Goal: Feedback & Contribution: Submit feedback/report problem

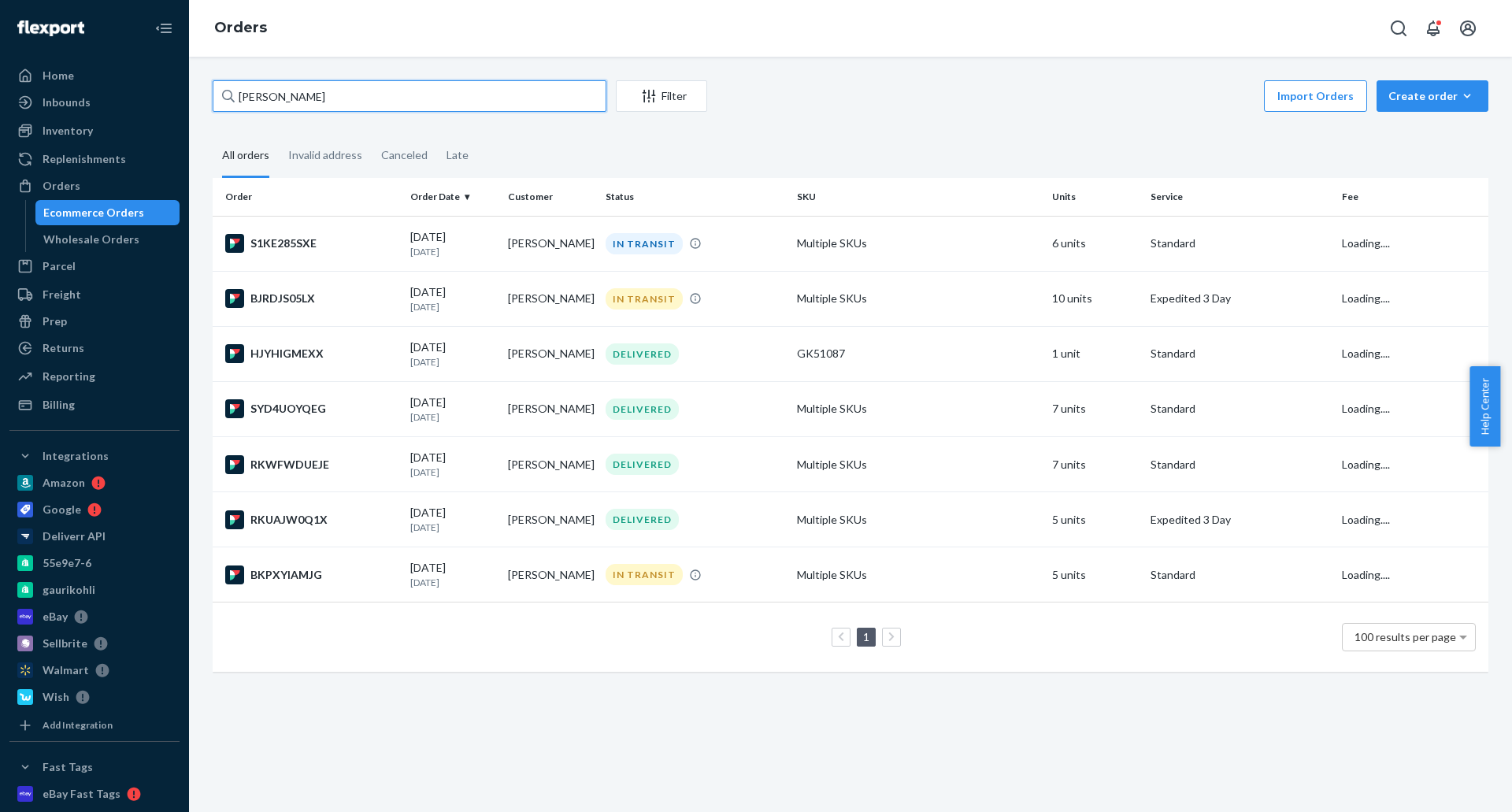
drag, startPoint x: 327, startPoint y: 93, endPoint x: 198, endPoint y: 95, distance: 129.0
click at [198, 94] on div "[PERSON_NAME] Filter Import Orders Create order Ecommerce order Removal order A…" at bounding box center [850, 434] width 1323 height 755
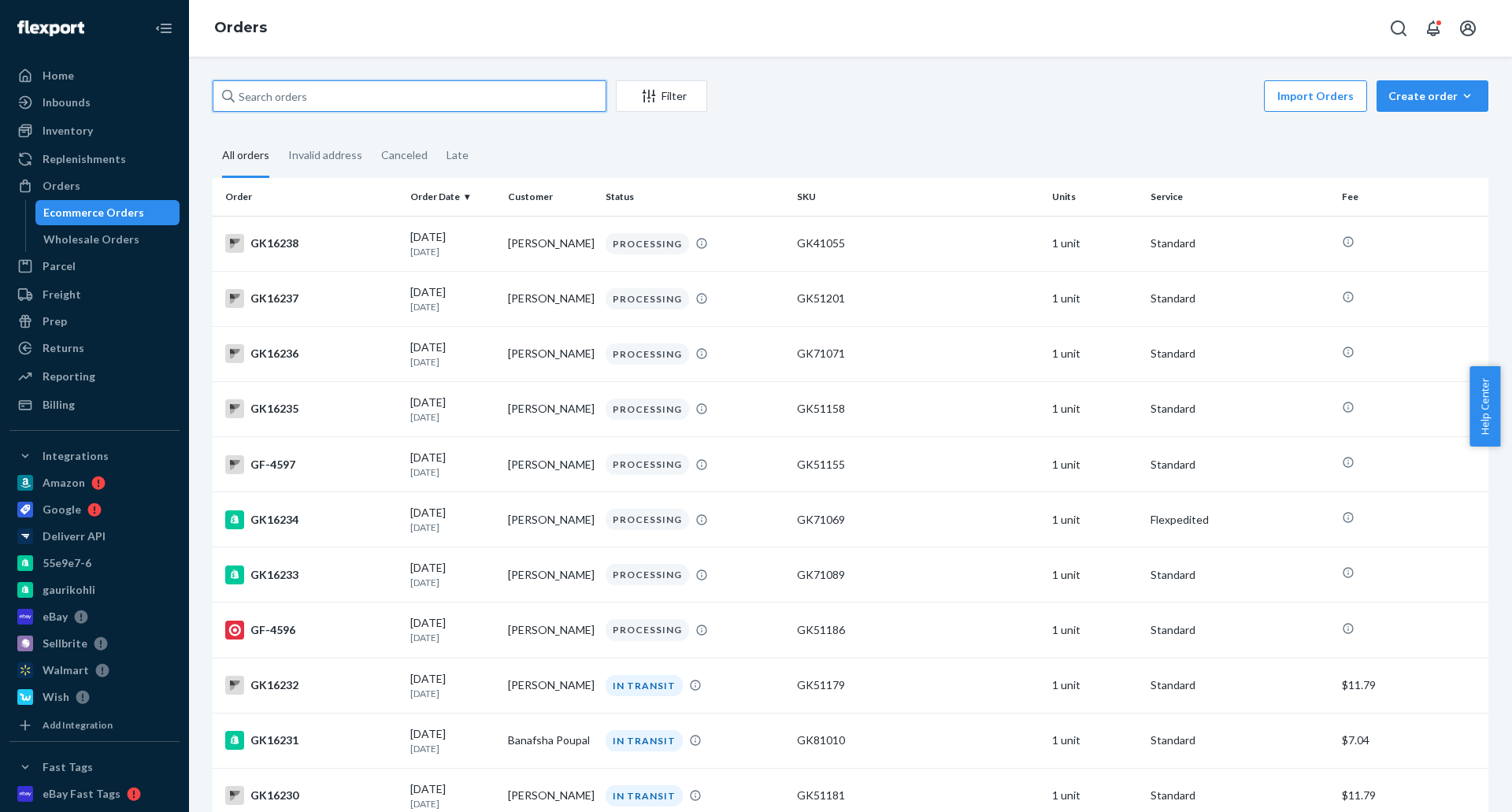
drag, startPoint x: 493, startPoint y: 92, endPoint x: 467, endPoint y: 99, distance: 26.9
click at [485, 93] on input "text" at bounding box center [410, 96] width 394 height 32
paste input "[PERSON_NAME]"
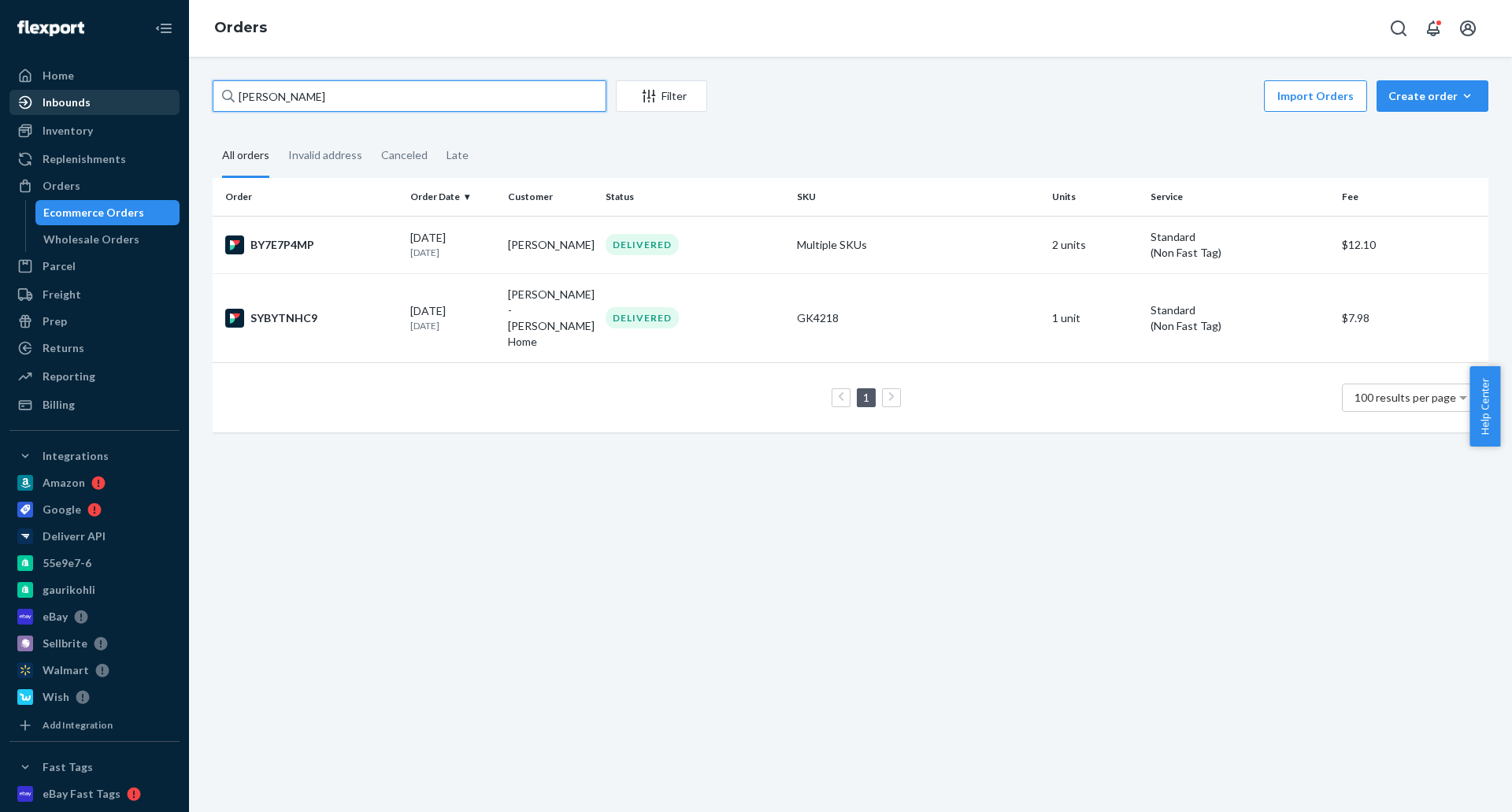
drag, startPoint x: 422, startPoint y: 85, endPoint x: 158, endPoint y: 99, distance: 264.4
click at [158, 99] on div "Home Inbounds Shipping Plans Problems Inventory Products Replenishments Orders …" at bounding box center [756, 406] width 1512 height 812
paste input "Bliss Home"
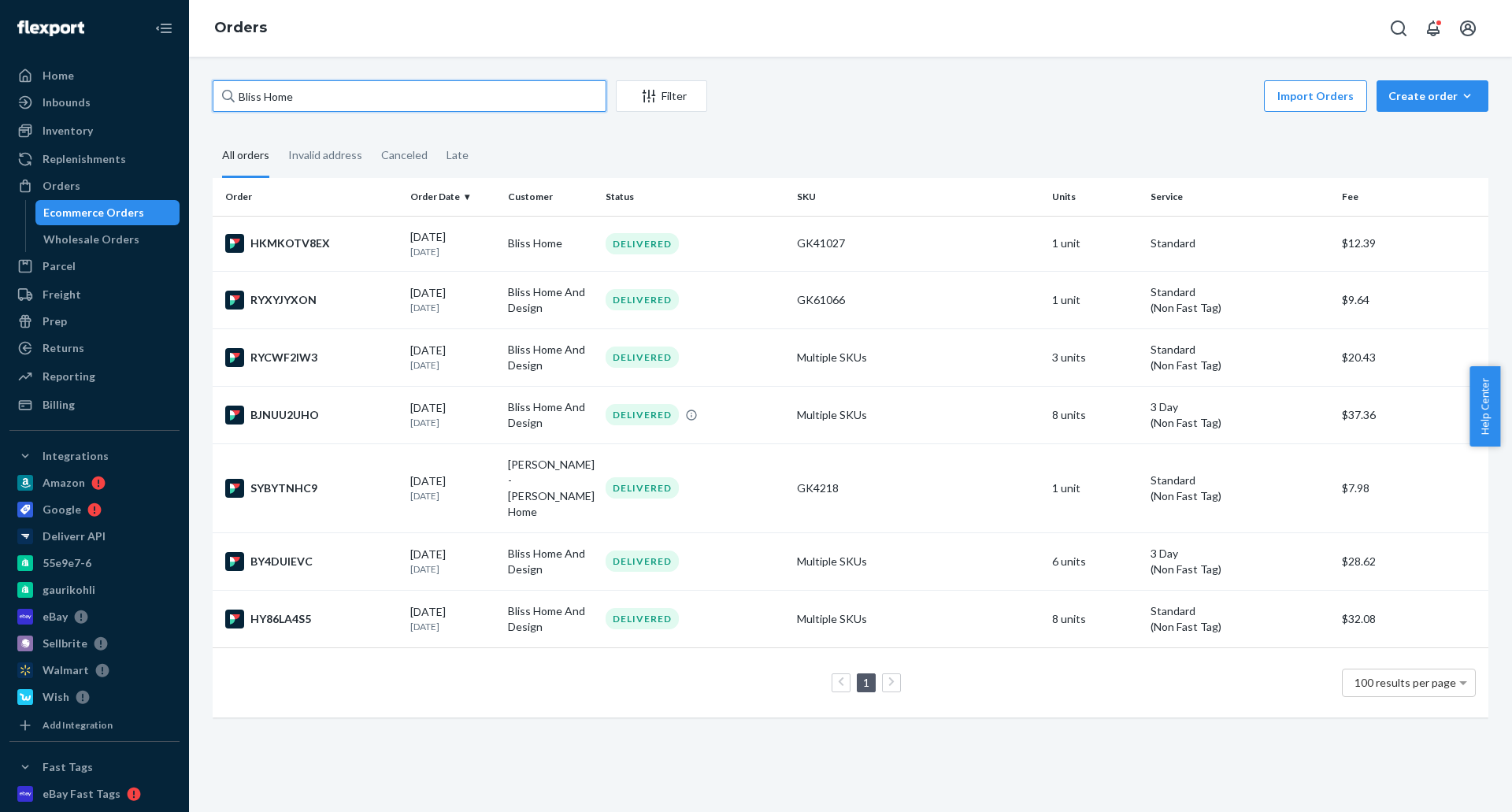
click at [277, 98] on input "Bliss Home" at bounding box center [410, 96] width 394 height 32
type input "Bliss"
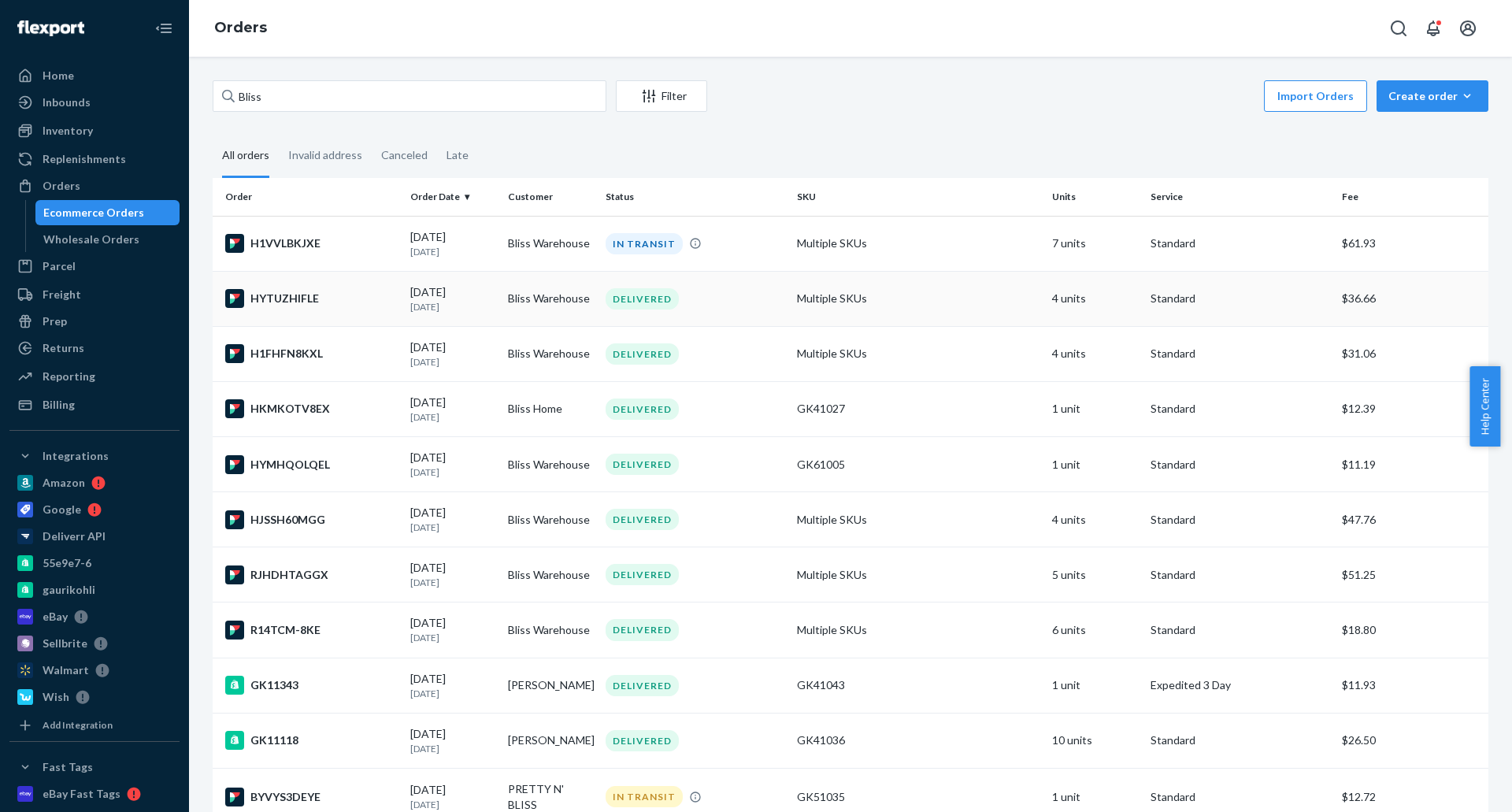
click at [724, 297] on div "DELIVERED" at bounding box center [695, 298] width 185 height 21
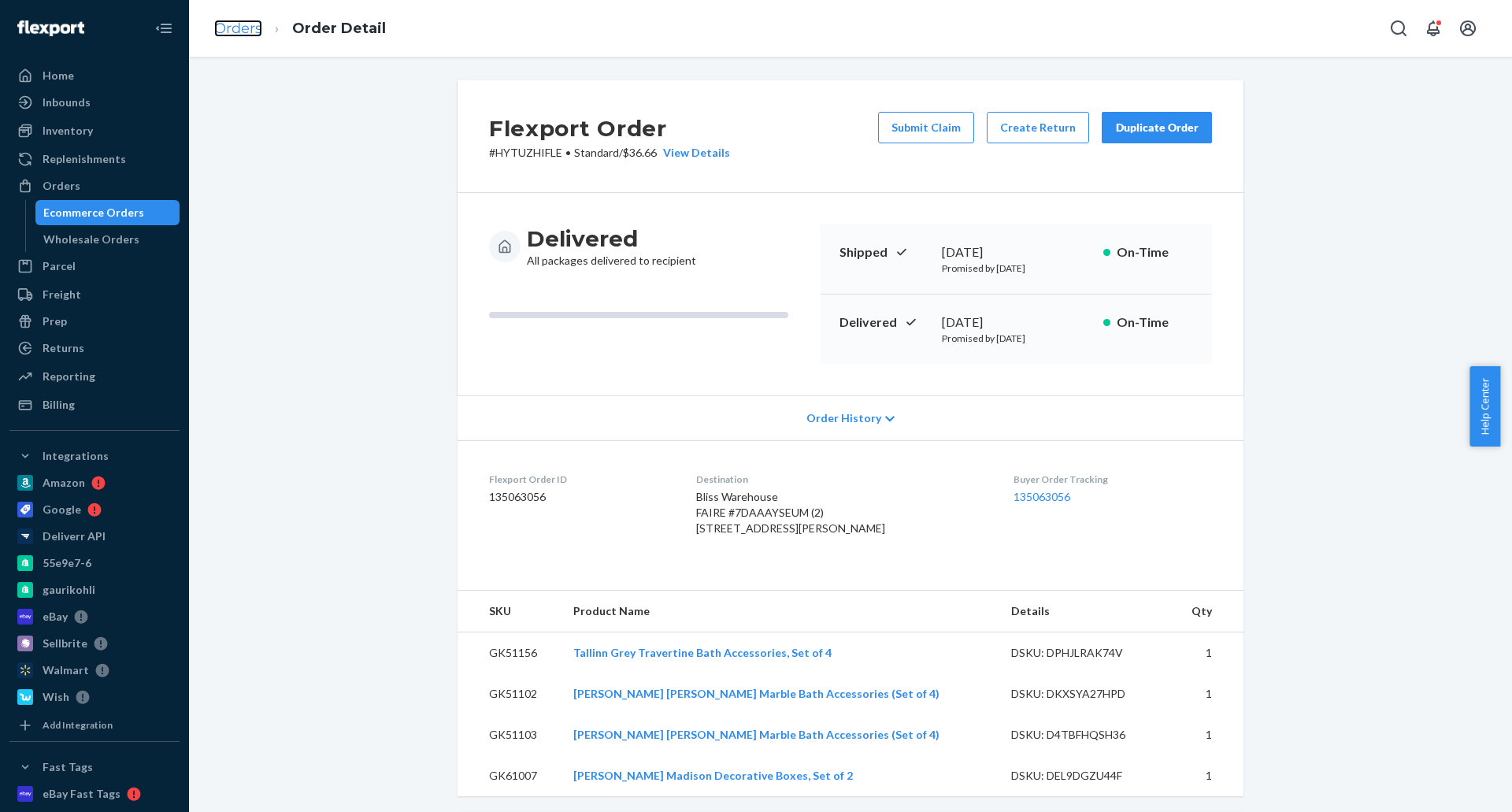
click at [224, 29] on link "Orders" at bounding box center [239, 28] width 48 height 18
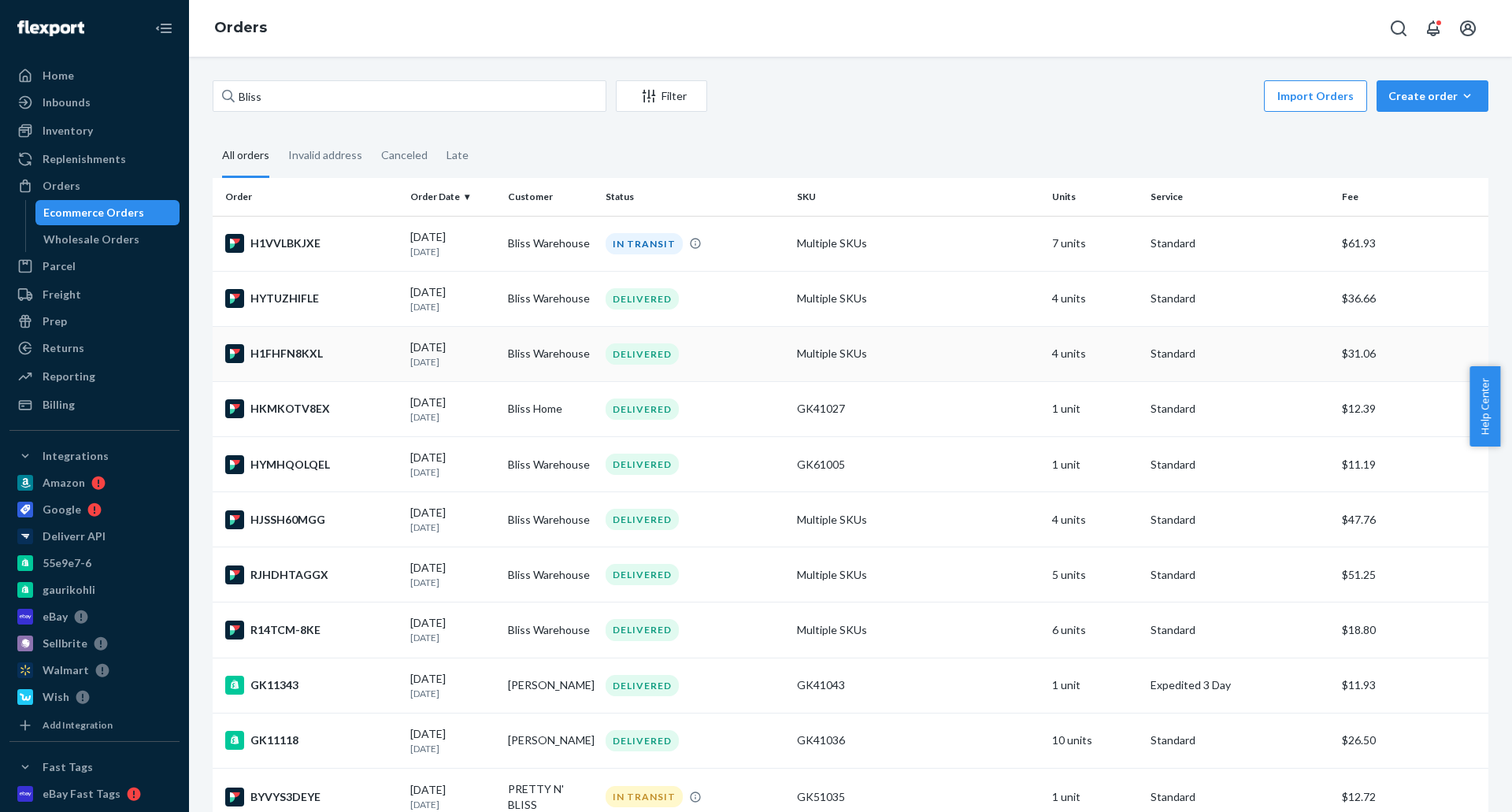
click at [545, 357] on td "Bliss Warehouse" at bounding box center [550, 354] width 98 height 55
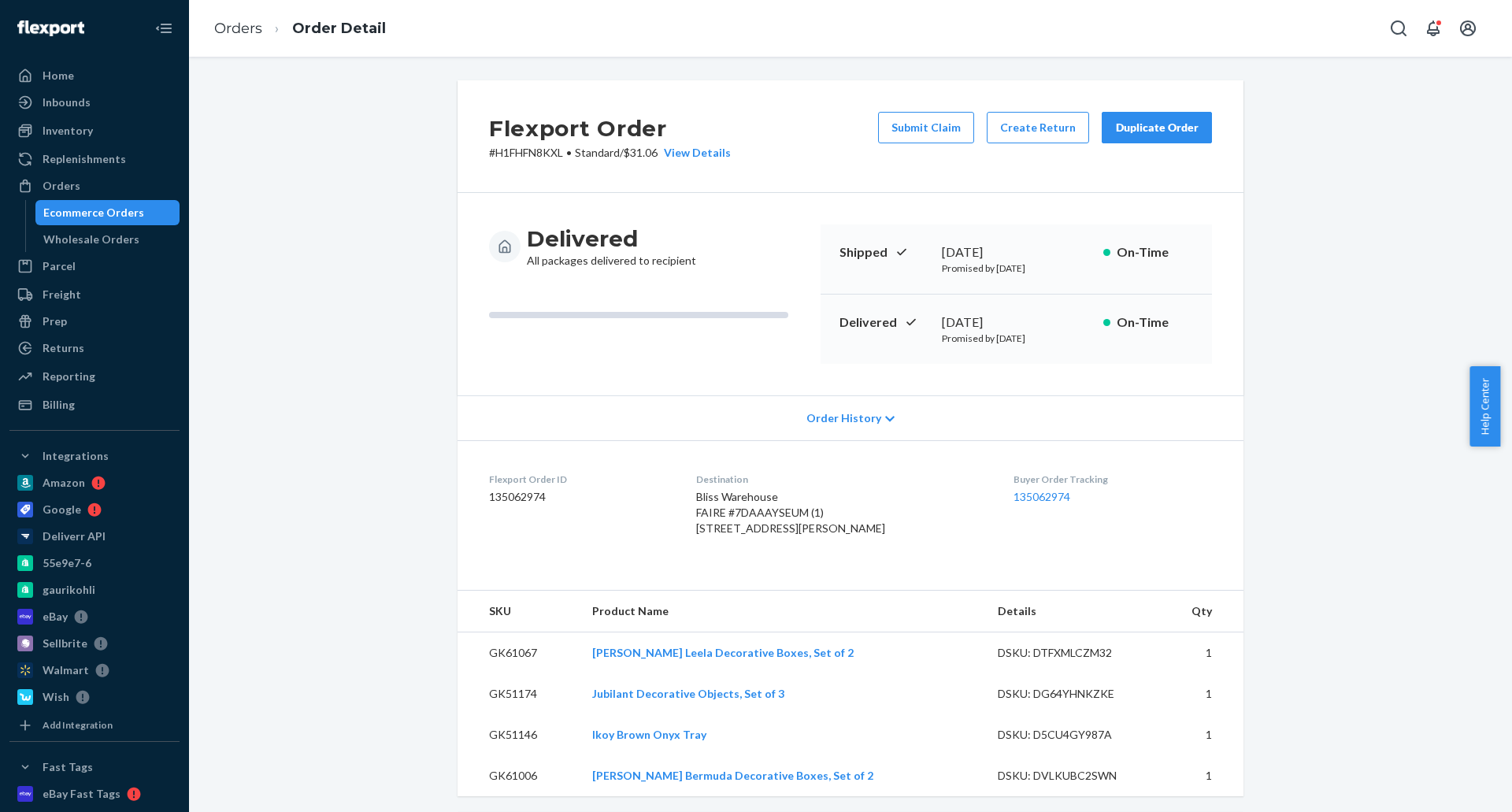
click at [501, 714] on td "GK51174" at bounding box center [518, 693] width 122 height 41
copy td "GK51174"
click at [913, 126] on button "Submit Claim" at bounding box center [926, 128] width 96 height 32
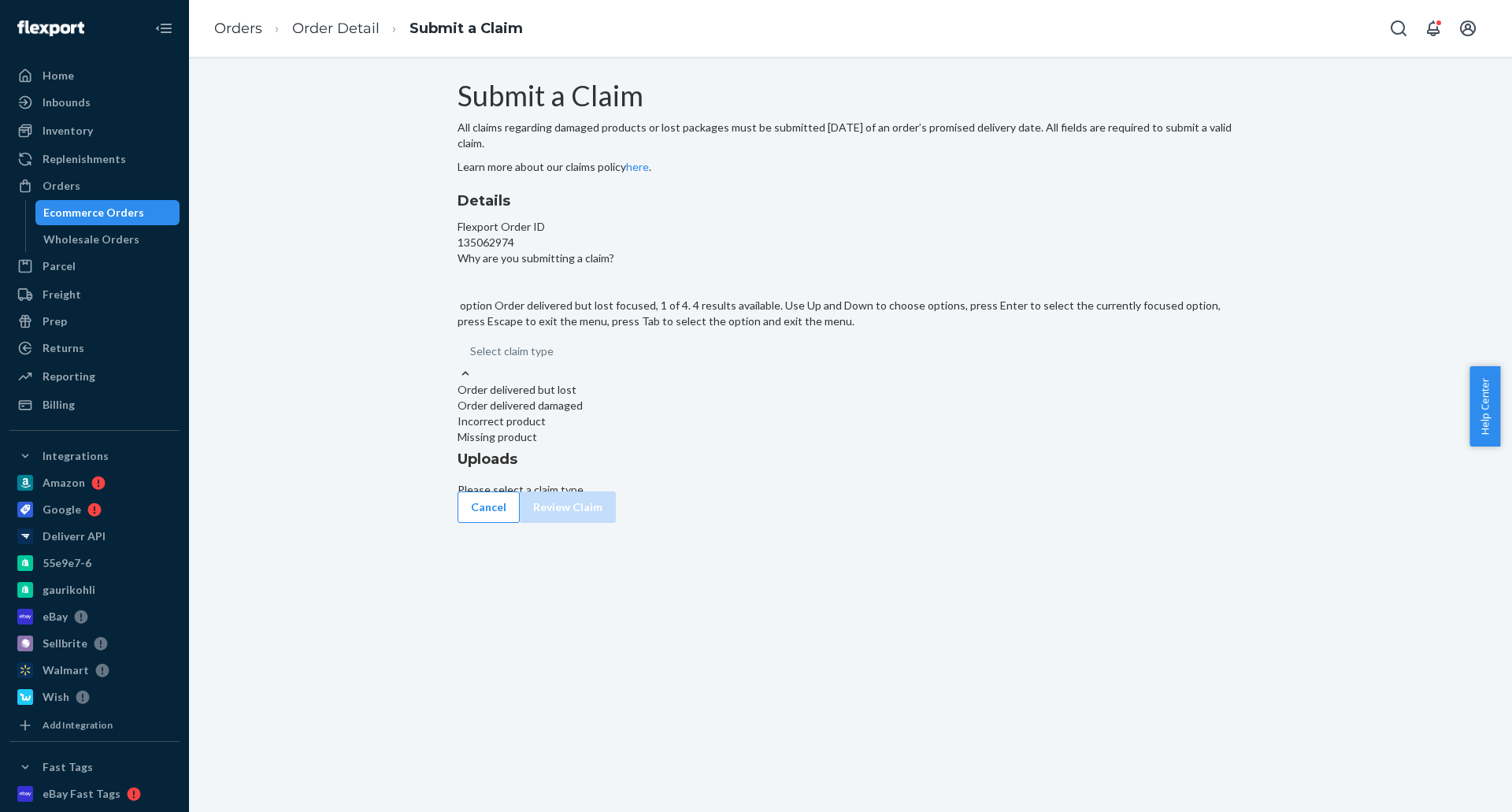
click at [554, 359] on div "Select claim type" at bounding box center [512, 351] width 83 height 16
click at [472, 359] on input "Why are you submitting a claim? option Order delivered but lost focused, 1 of 4…" at bounding box center [471, 351] width 2 height 16
click at [722, 413] on div "Order delivered damaged" at bounding box center [851, 405] width 786 height 16
click at [472, 359] on input "Why are you submitting a claim? option Order delivered damaged focused, 2 of 4.…" at bounding box center [471, 351] width 2 height 16
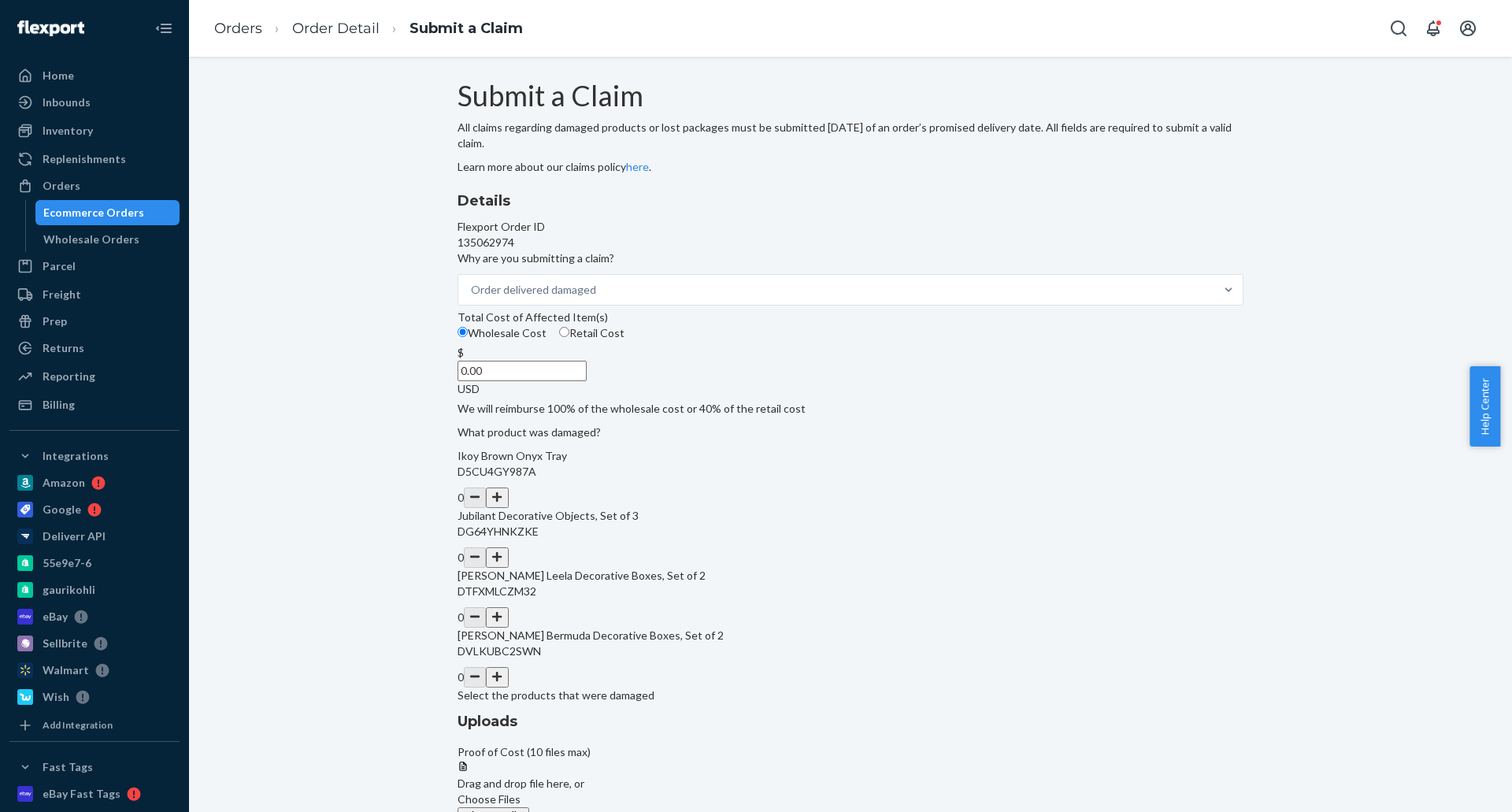
click at [625, 340] on span "Retail Cost" at bounding box center [597, 333] width 55 height 13
click at [569, 337] on input "Retail Cost" at bounding box center [564, 332] width 10 height 10
radio input "true"
radio input "false"
click at [587, 381] on input "0.00" at bounding box center [522, 371] width 129 height 21
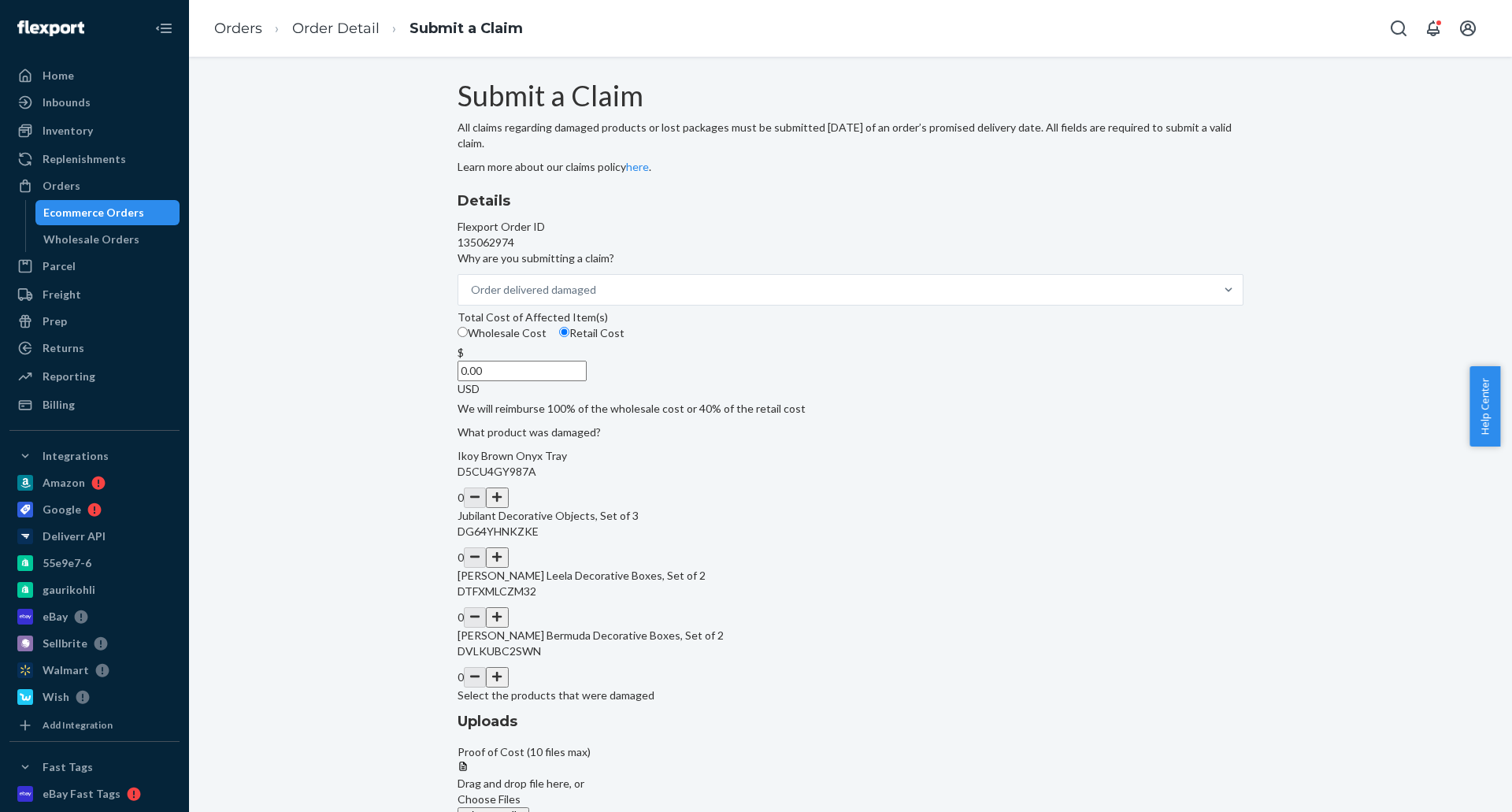
click at [587, 381] on input "0.00" at bounding box center [522, 371] width 129 height 21
type input "149.90"
click at [428, 410] on div "Submit a Claim All claims regarding damaged products or lost packages must be s…" at bounding box center [851, 532] width 1300 height 903
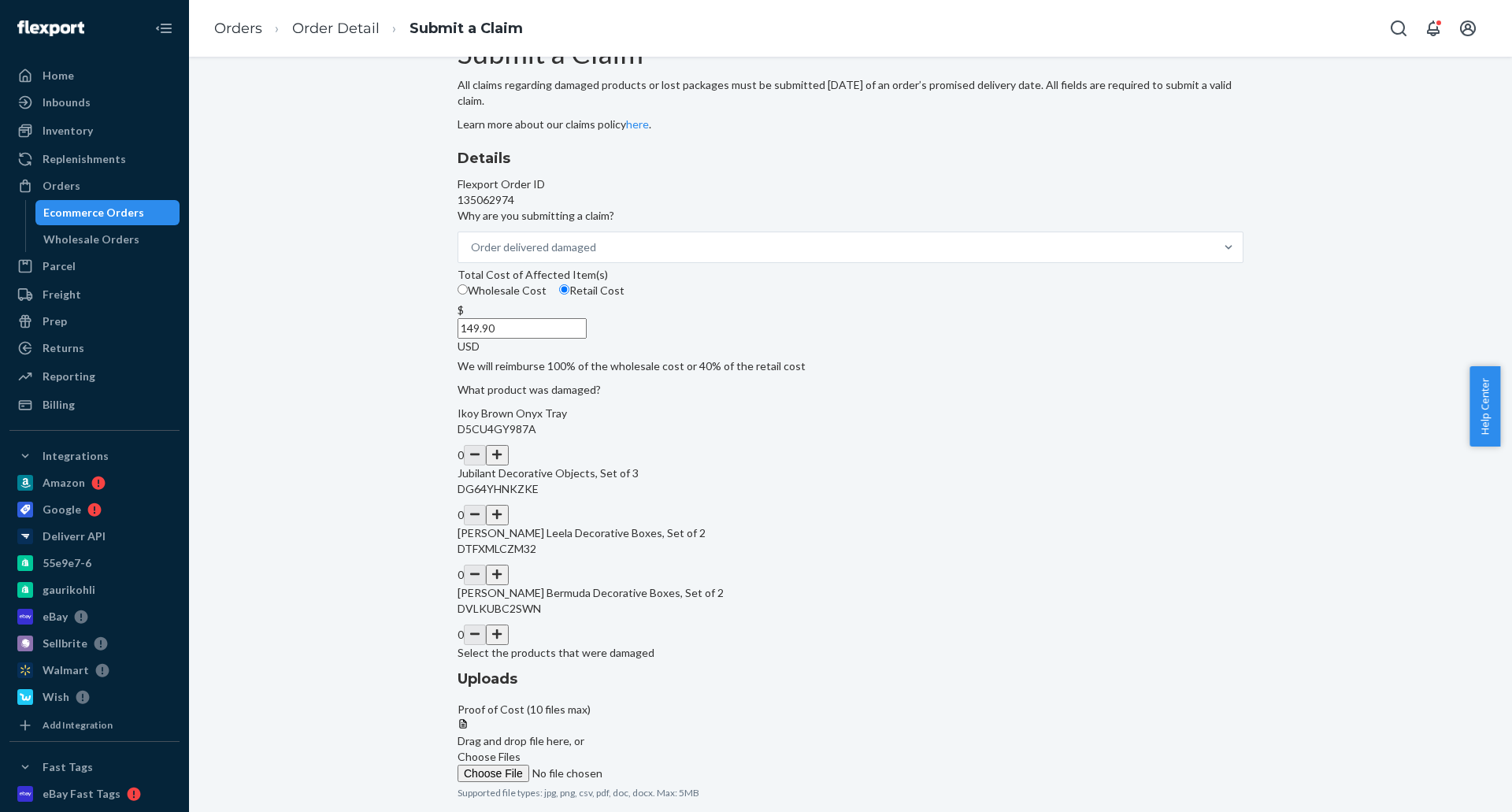
scroll to position [65, 0]
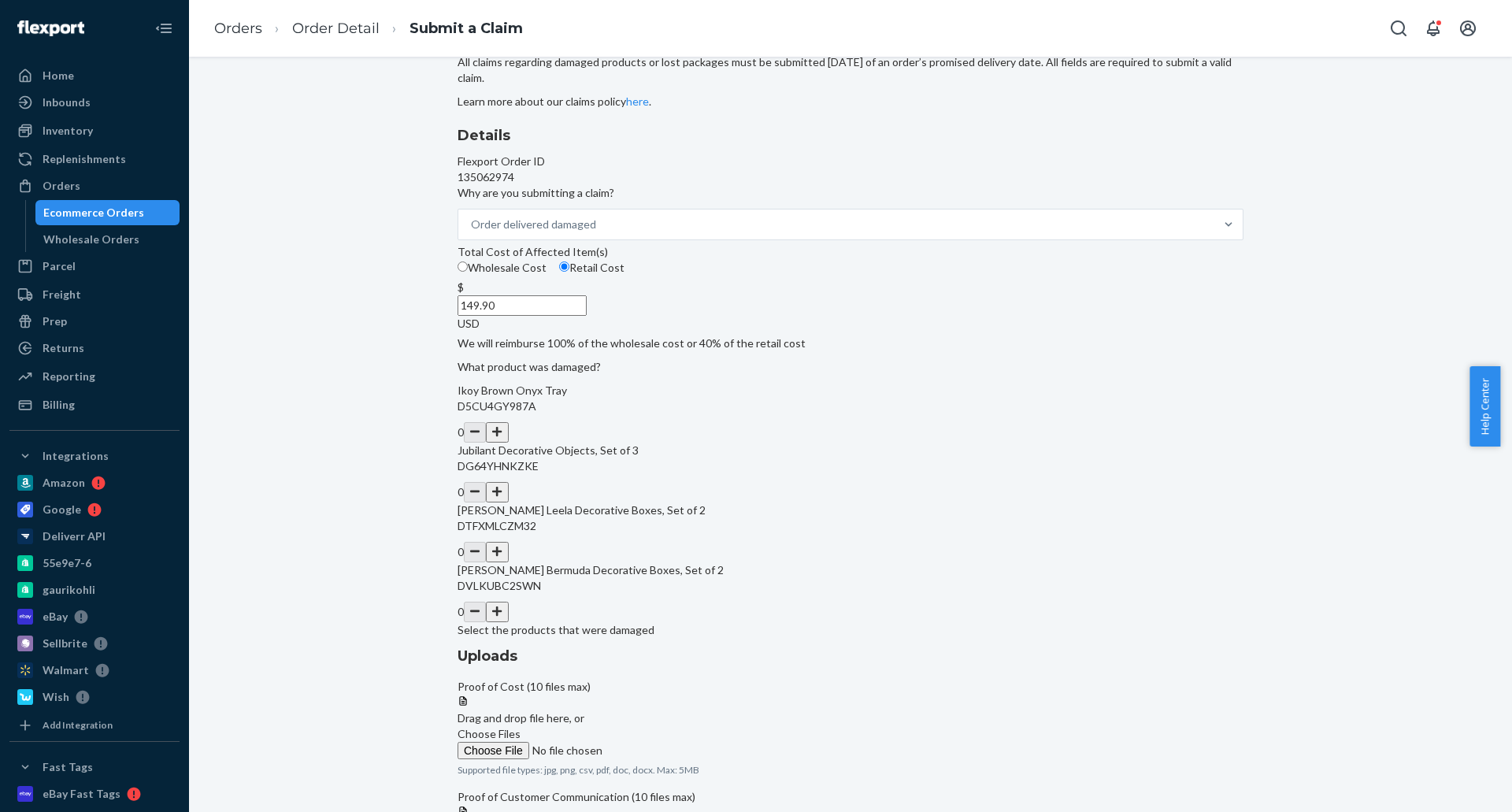
click at [508, 502] on button "button" at bounding box center [497, 492] width 22 height 21
click at [521, 727] on span "Choose Files" at bounding box center [488, 734] width 63 height 13
click at [672, 742] on input "Choose Files" at bounding box center [564, 750] width 215 height 18
click at [672, 792] on label "Choose Files" at bounding box center [564, 809] width 215 height 33
click at [672, 808] on input "Choose Files" at bounding box center [564, 816] width 215 height 18
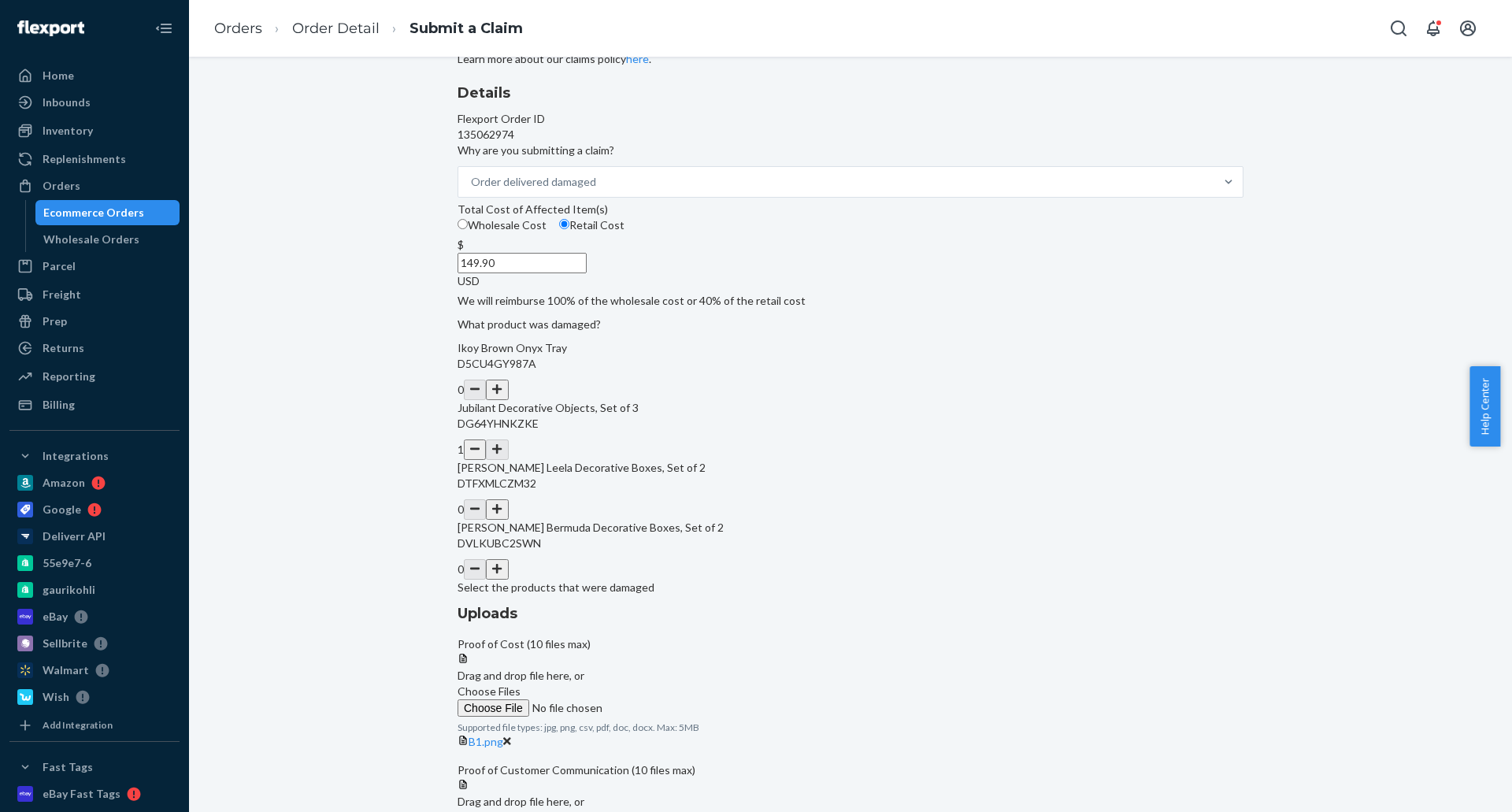
scroll to position [132, 0]
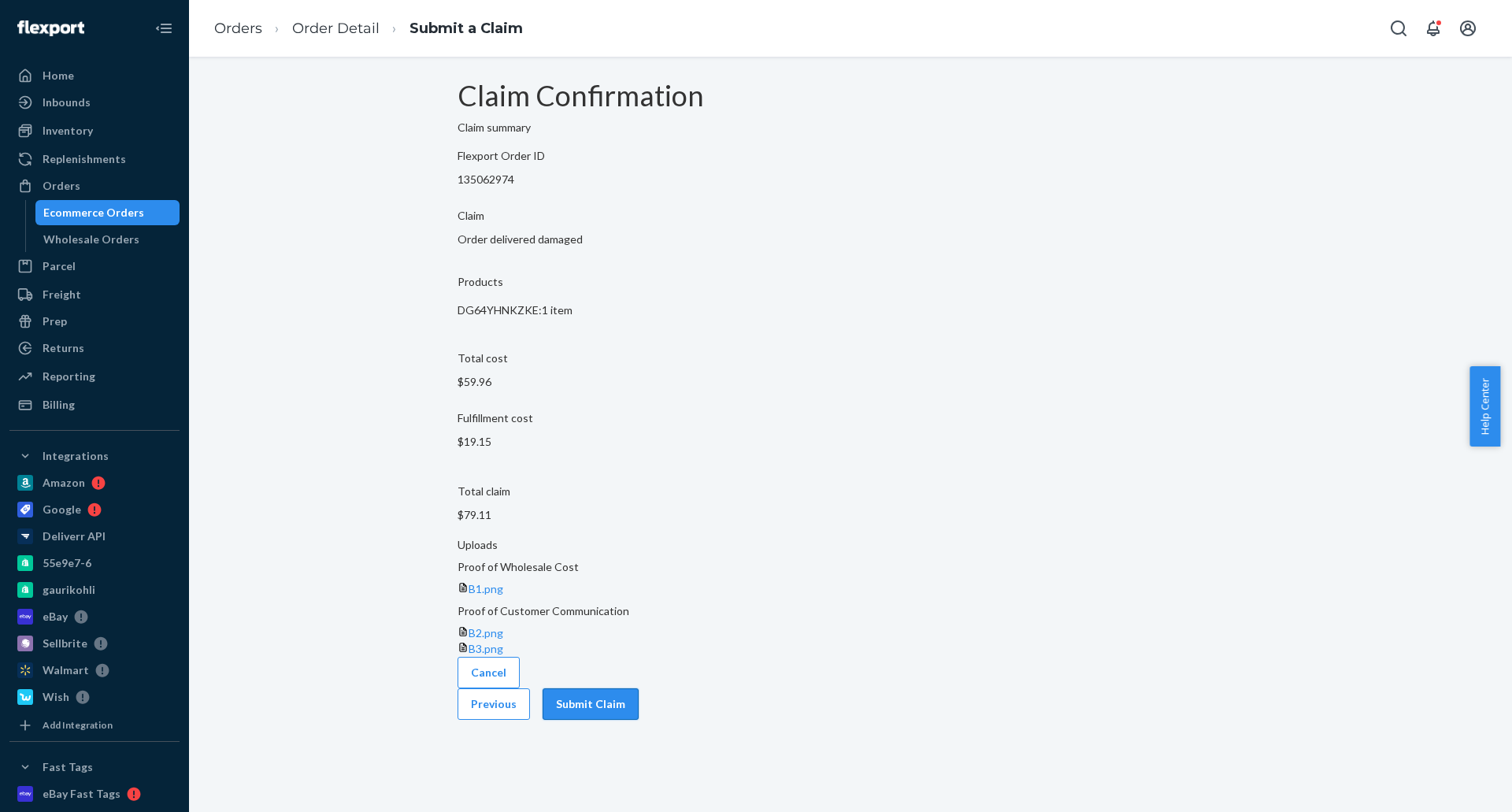
click at [639, 688] on button "Submit Claim" at bounding box center [590, 704] width 96 height 32
click at [328, 27] on link "Order Detail" at bounding box center [336, 28] width 88 height 18
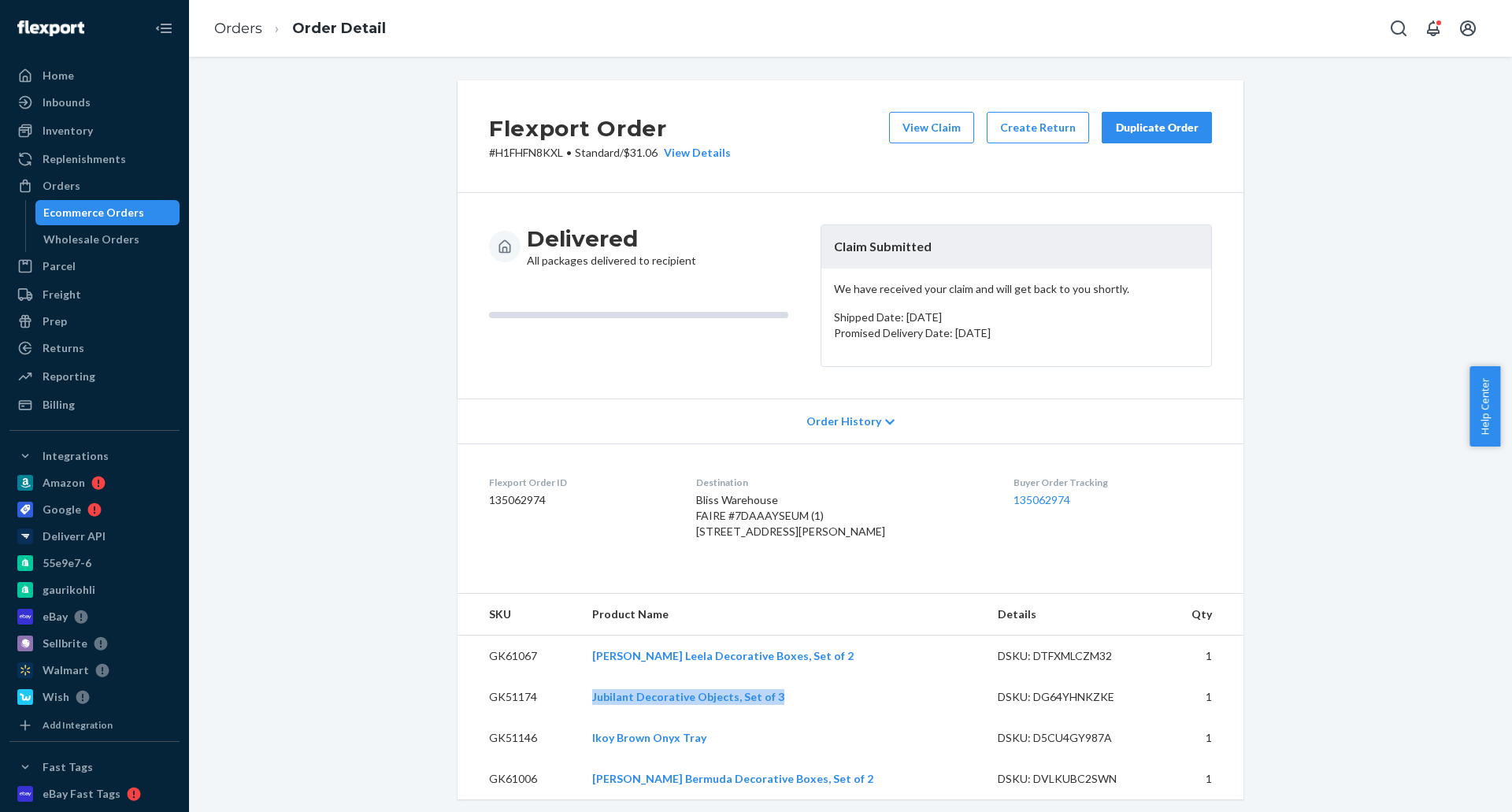
drag, startPoint x: 594, startPoint y: 734, endPoint x: 796, endPoint y: 742, distance: 202.2
click at [796, 717] on tr "GK51174 Jubilant Decorative Objects, Set of 3 DSKU: DG64YHNKZKE 1" at bounding box center [851, 696] width 786 height 41
copy tr "Jubilant Decorative Objects, Set of 3"
click at [244, 23] on link "Orders" at bounding box center [239, 28] width 48 height 18
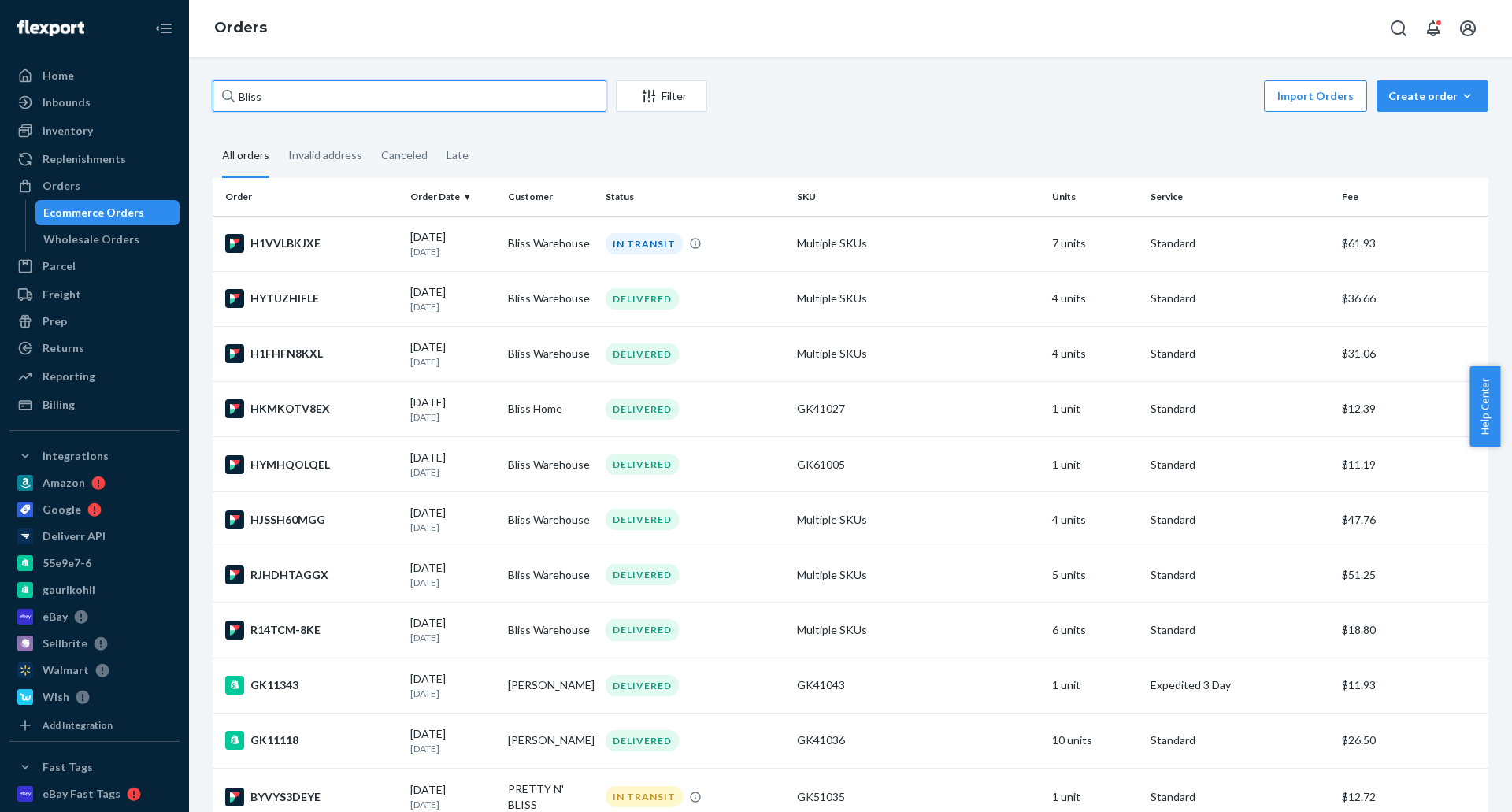
drag, startPoint x: 299, startPoint y: 98, endPoint x: 202, endPoint y: 97, distance: 97.0
click at [200, 98] on div "Bliss Filter Import Orders Create order Ecommerce order Removal order All order…" at bounding box center [850, 434] width 1323 height 755
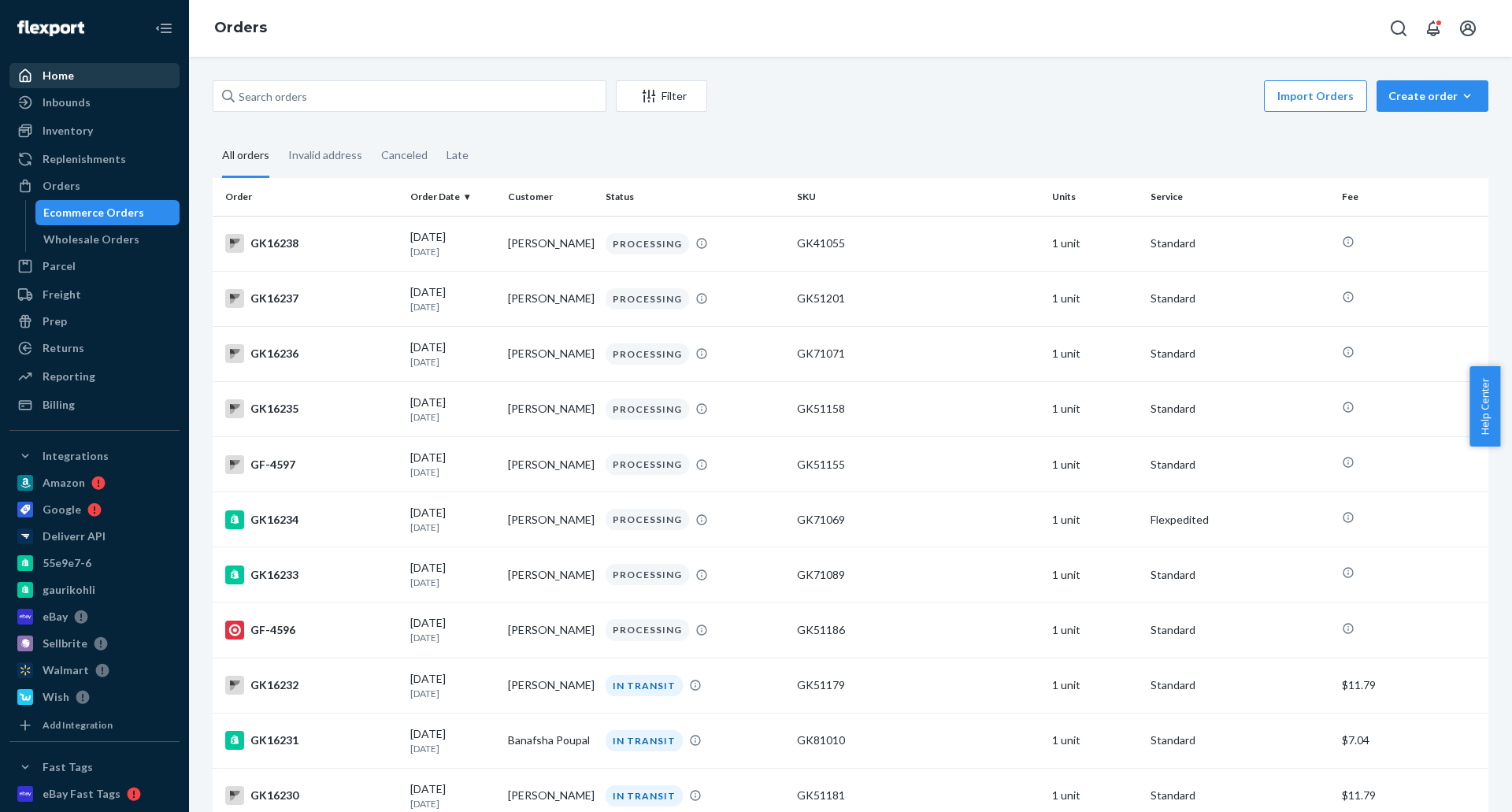
click at [139, 77] on div "Home" at bounding box center [94, 75] width 167 height 22
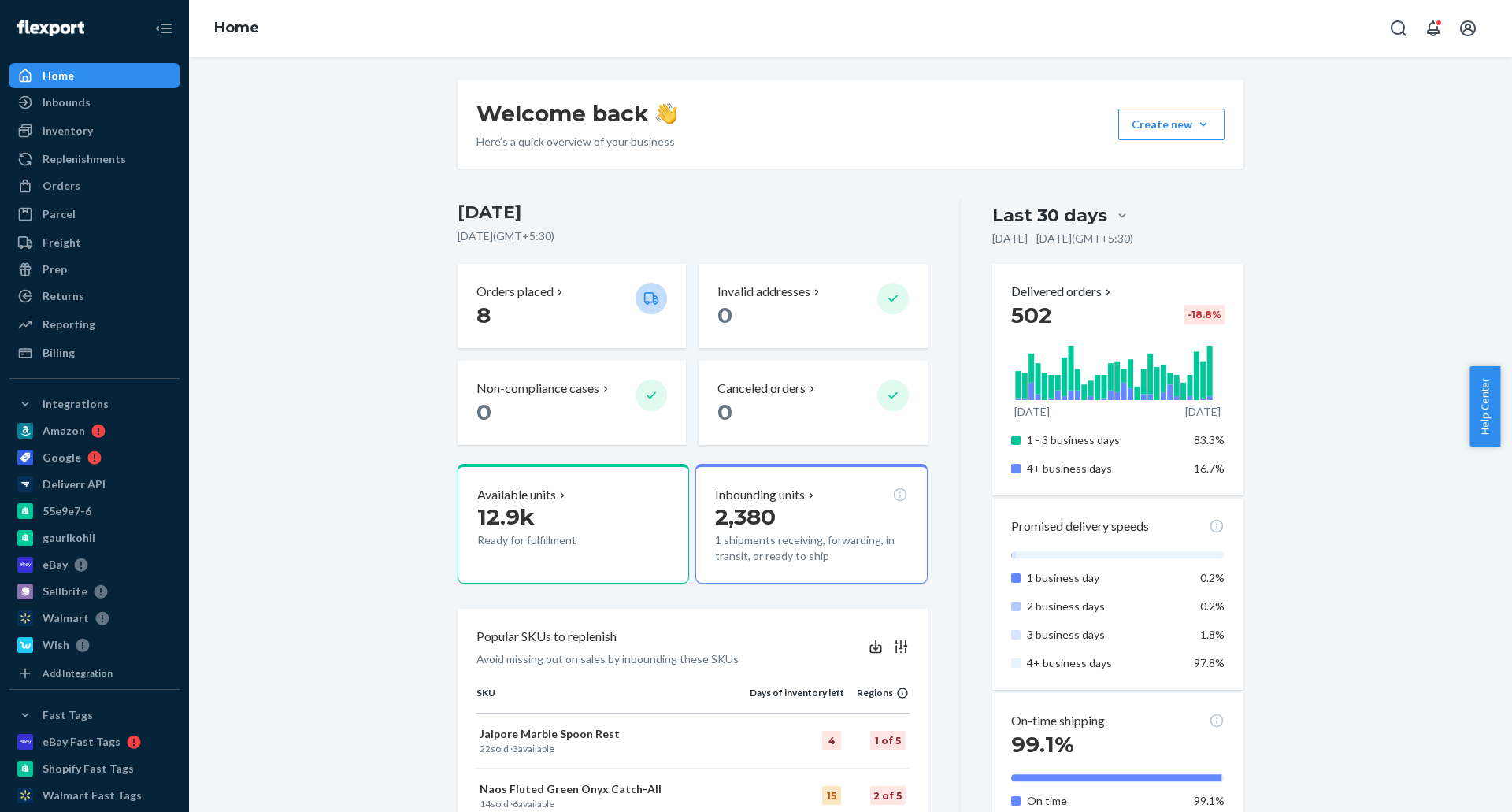
drag, startPoint x: 1351, startPoint y: 369, endPoint x: 1426, endPoint y: 450, distance: 110.4
click at [1352, 370] on div "Welcome back Here’s a quick overview of your business Create new Create new inb…" at bounding box center [851, 821] width 1300 height 1483
